Goal: Check status: Check status

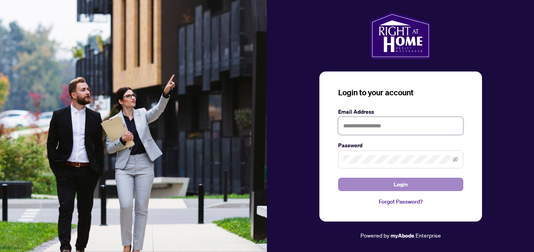
type input "**********"
click at [406, 183] on span "Login" at bounding box center [401, 184] width 14 height 13
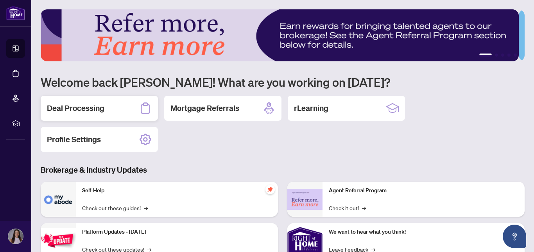
click at [90, 101] on div "Deal Processing" at bounding box center [99, 108] width 117 height 25
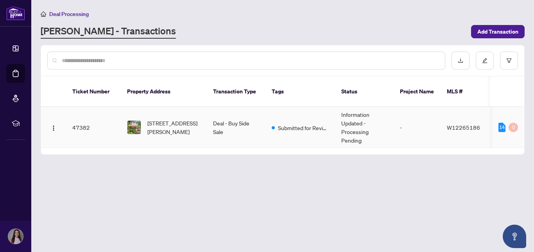
click at [313, 124] on span "Submitted for Review" at bounding box center [303, 128] width 51 height 9
click at [313, 119] on main "Deal Processing [PERSON_NAME] - Transactions Add Transaction Ticket Number Prop…" at bounding box center [282, 126] width 503 height 252
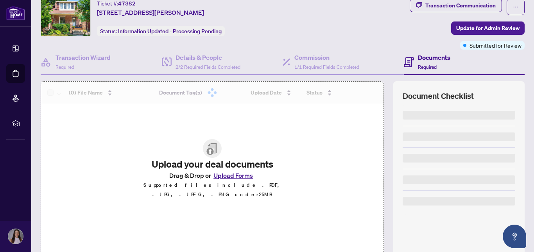
scroll to position [78, 0]
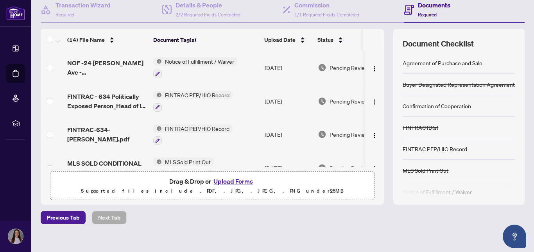
click at [331, 225] on div "Deal Processing / View Transaction Transaction saved [DATE] Ticket #: 47382 [ST…" at bounding box center [283, 91] width 491 height 321
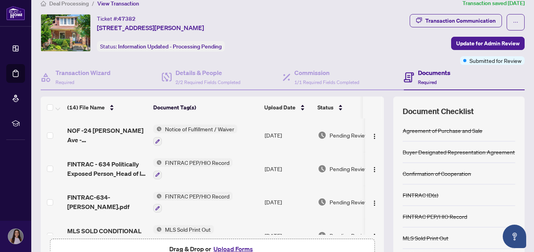
scroll to position [0, 0]
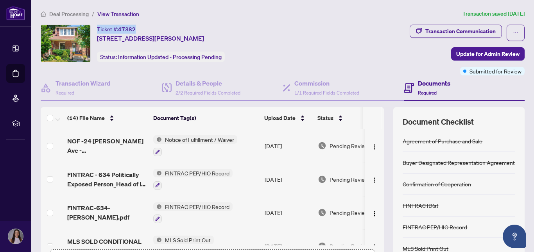
drag, startPoint x: 139, startPoint y: 28, endPoint x: 98, endPoint y: 28, distance: 40.3
click at [98, 28] on div "Ticket #: 47382 [STREET_ADDRESS][PERSON_NAME]" at bounding box center [150, 34] width 107 height 18
copy div "Ticket #: 47382"
